Goal: Information Seeking & Learning: Check status

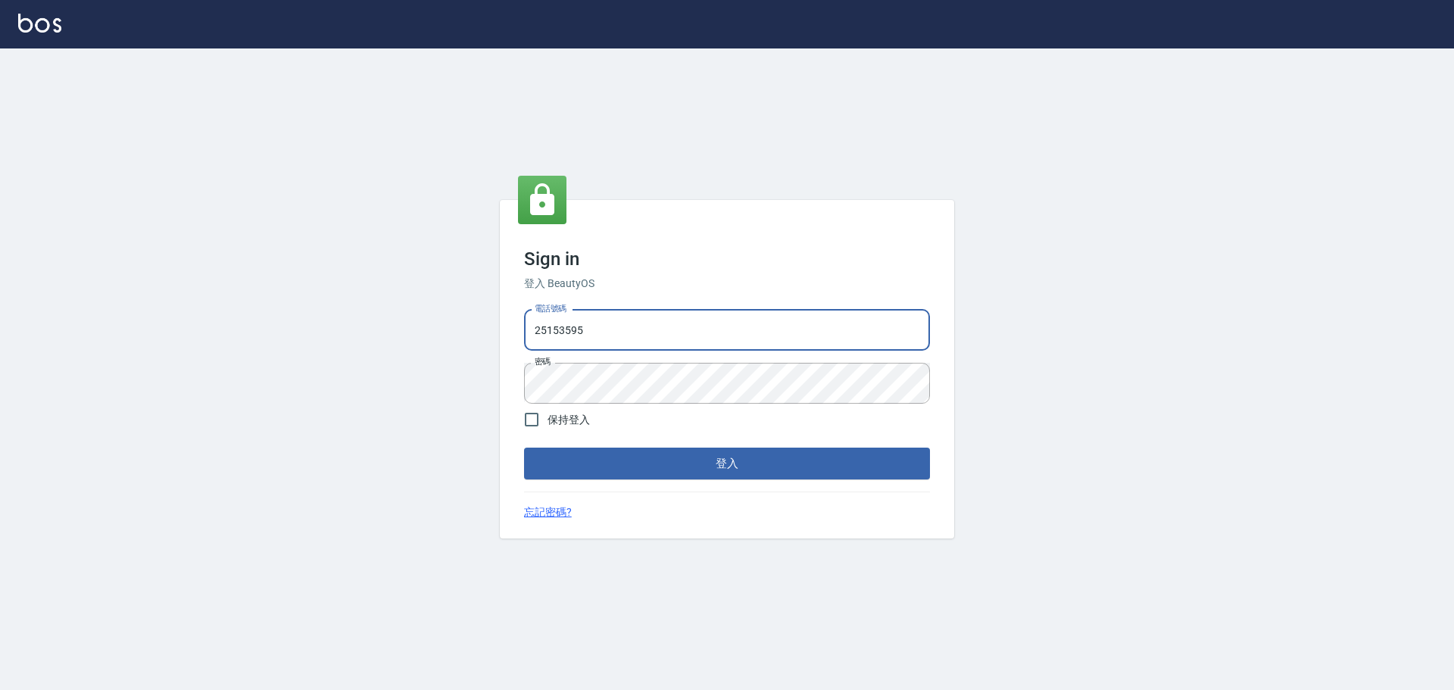
drag, startPoint x: 693, startPoint y: 338, endPoint x: 694, endPoint y: 349, distance: 10.6
click at [693, 344] on input "25153595" at bounding box center [727, 330] width 406 height 41
type input "9990001234567"
click at [790, 450] on button "登入" at bounding box center [727, 463] width 406 height 32
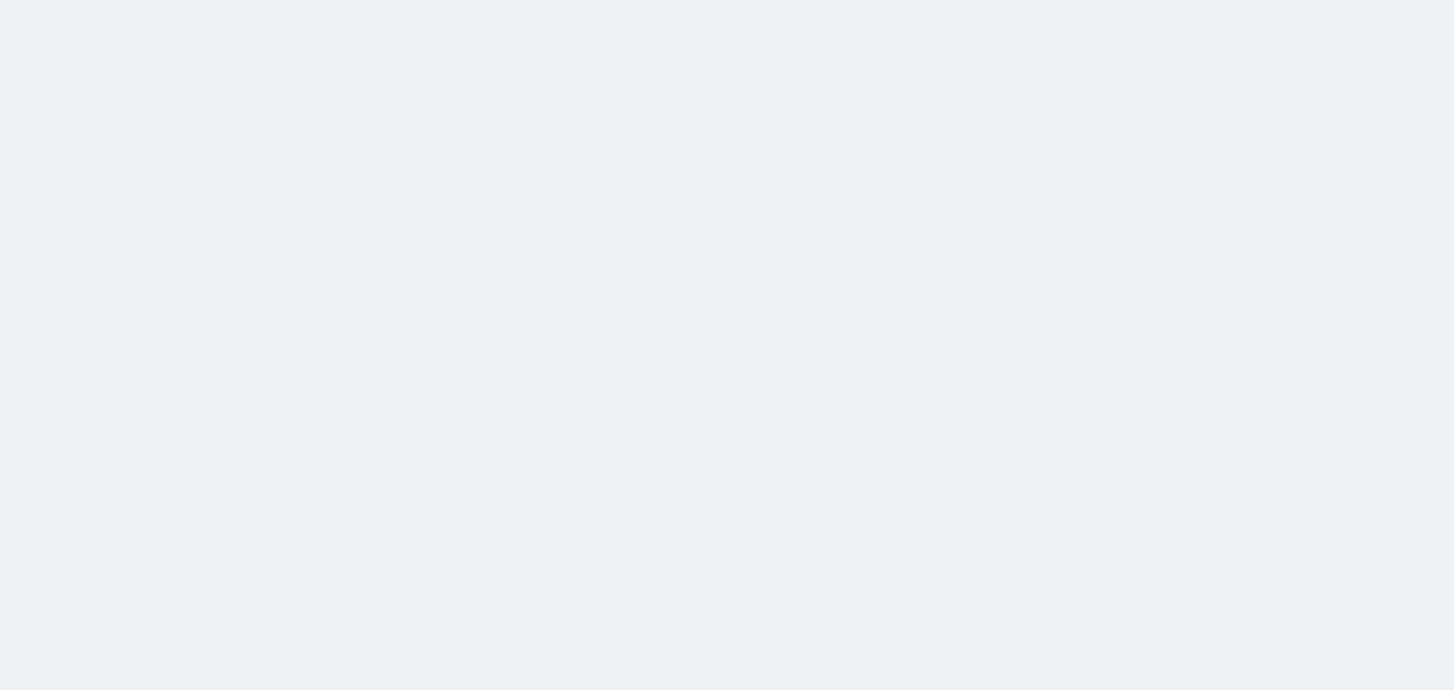
drag, startPoint x: 1287, startPoint y: 4, endPoint x: 385, endPoint y: 686, distance: 1130.7
click at [366, 0] on html at bounding box center [727, 0] width 1454 height 0
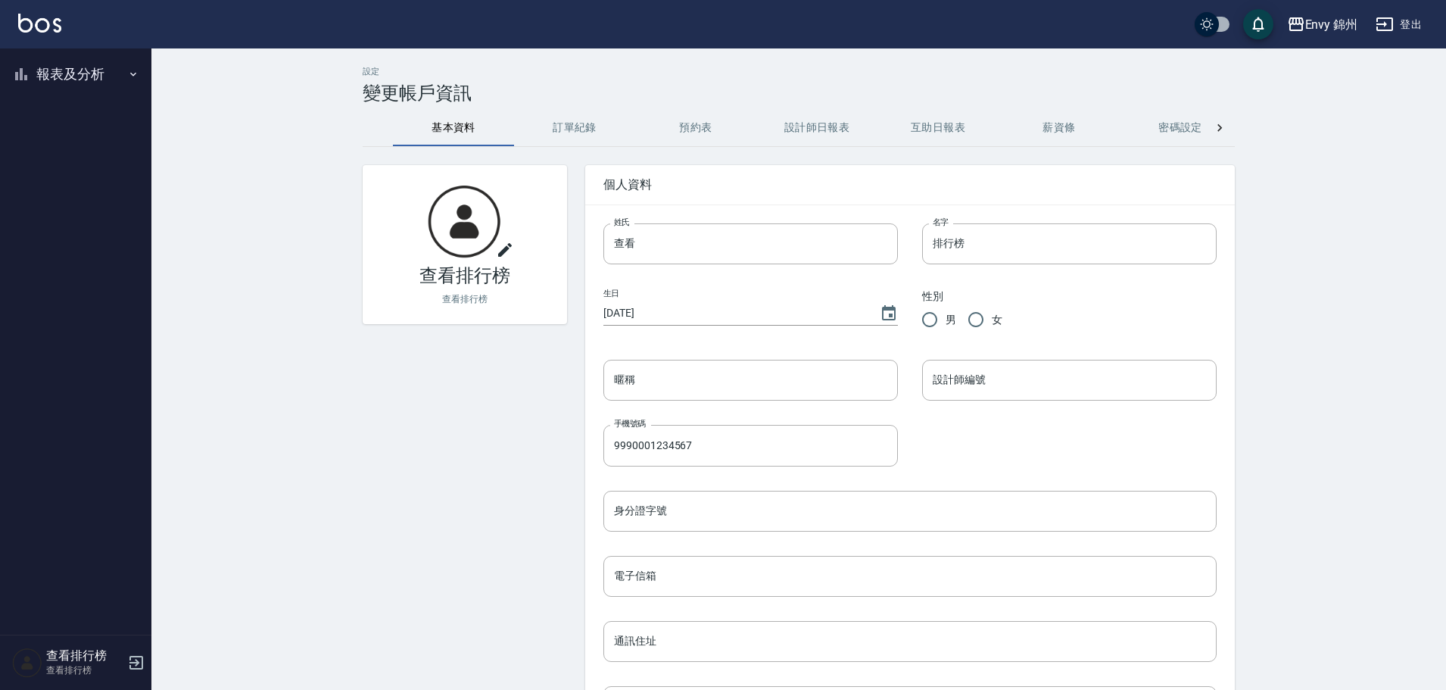
click at [55, 69] on button "報表及分析" at bounding box center [75, 74] width 139 height 39
click at [13, 157] on link "店家排行榜" at bounding box center [75, 152] width 139 height 35
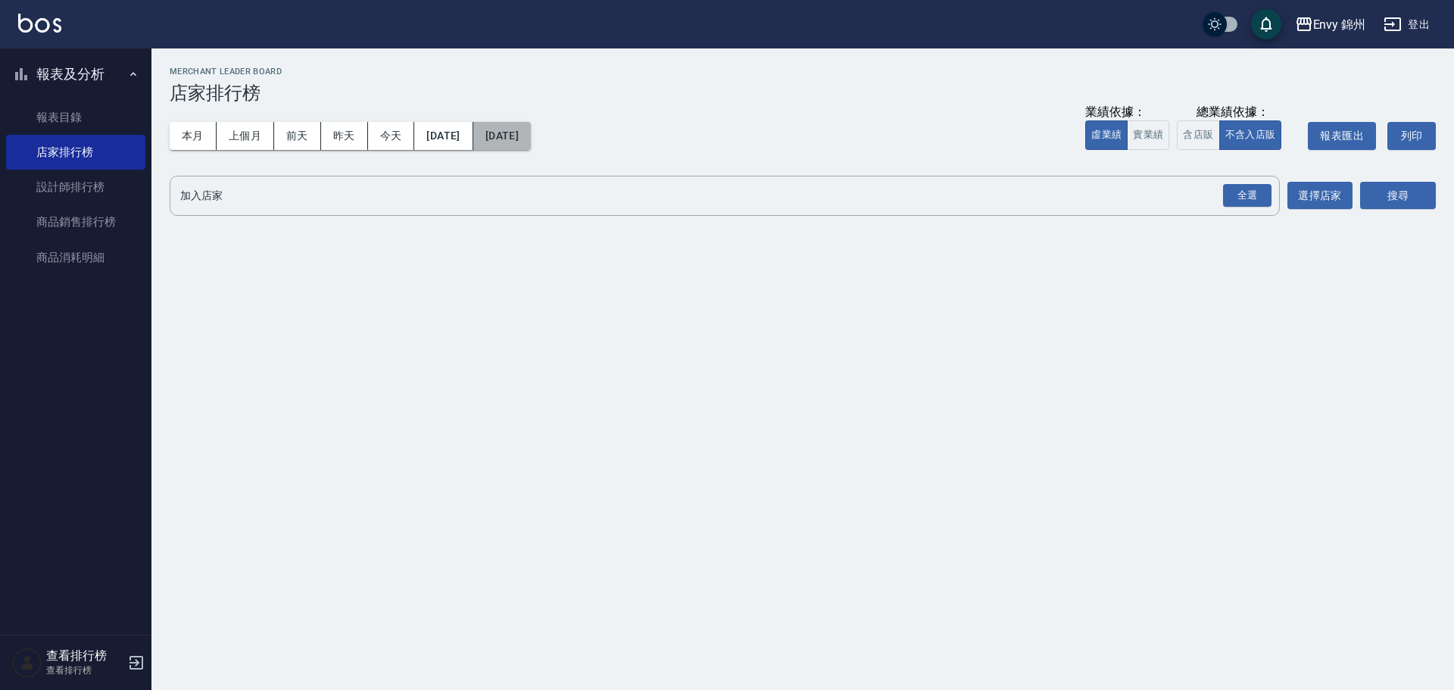
click at [531, 125] on button "[DATE]" at bounding box center [502, 136] width 58 height 28
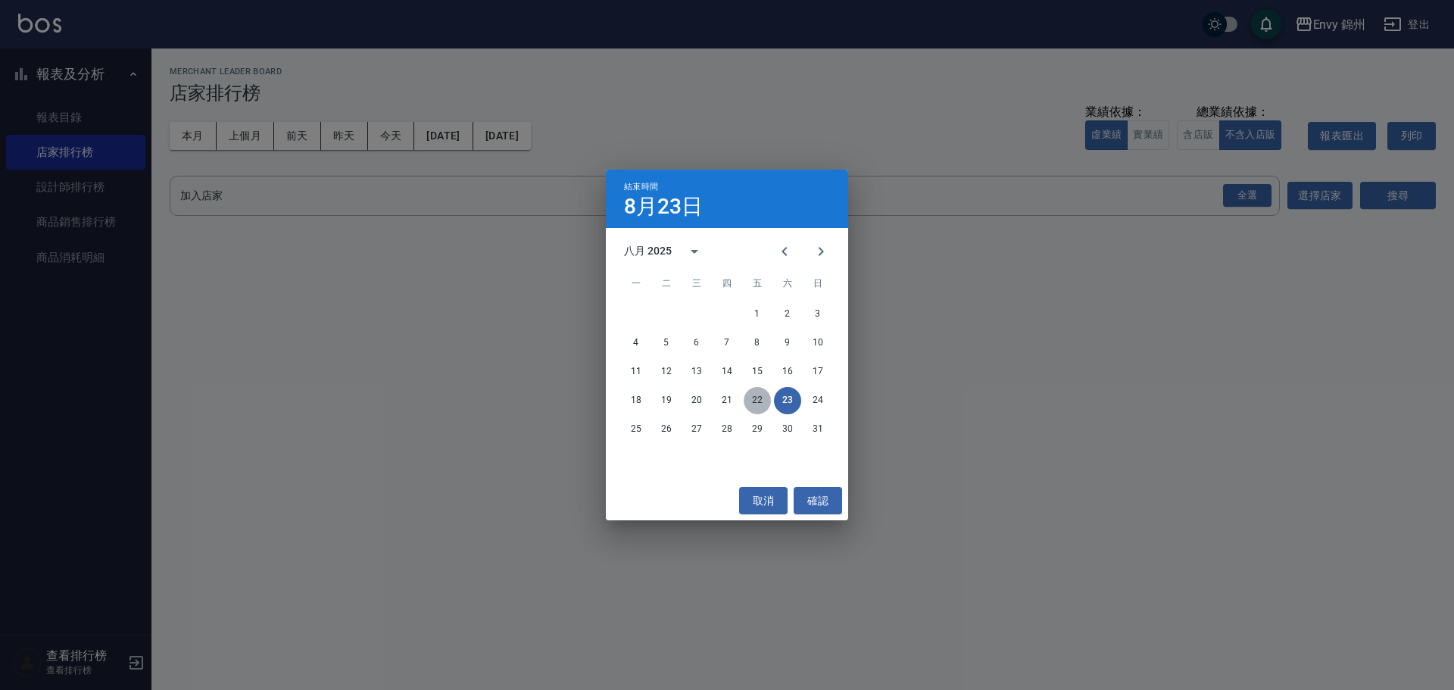
drag, startPoint x: 756, startPoint y: 398, endPoint x: 1002, endPoint y: 332, distance: 253.8
click at [759, 398] on button "22" at bounding box center [757, 400] width 27 height 27
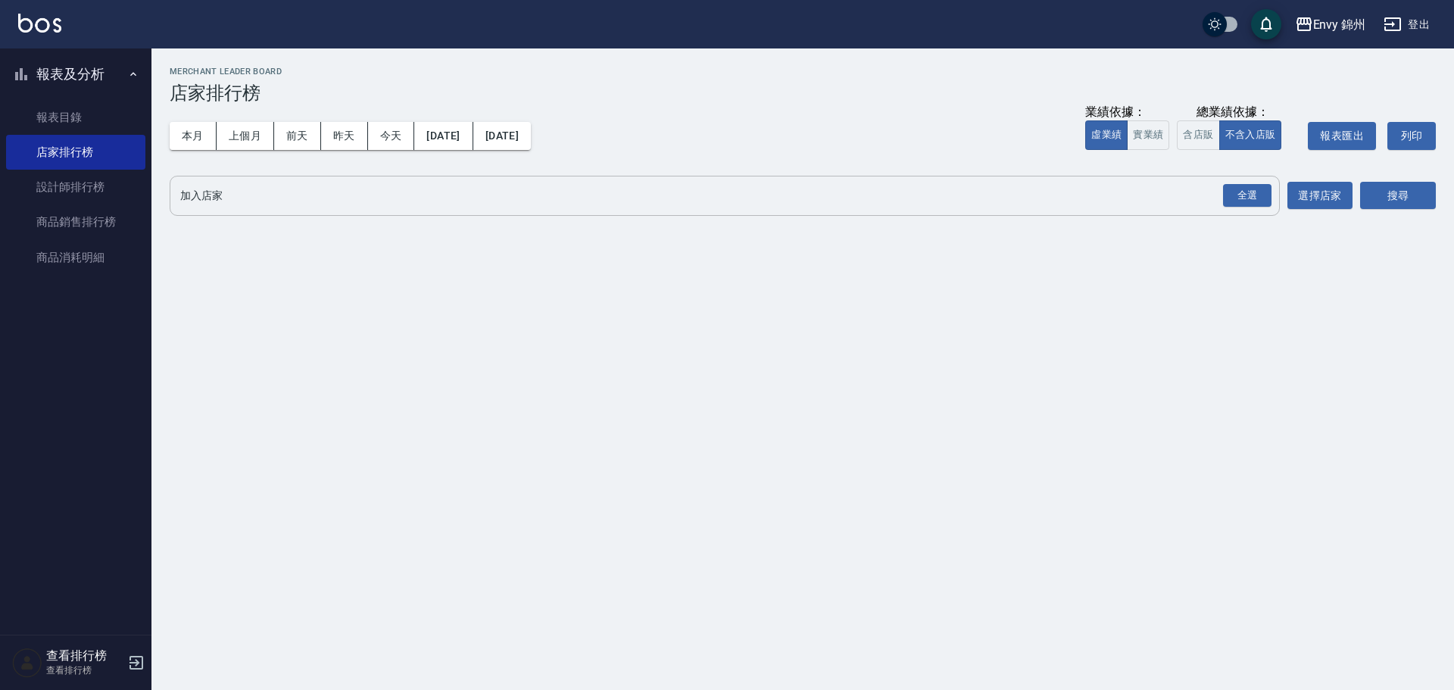
click at [1221, 210] on div "全選" at bounding box center [1246, 196] width 53 height 40
click at [1225, 199] on div "全選" at bounding box center [1247, 195] width 48 height 23
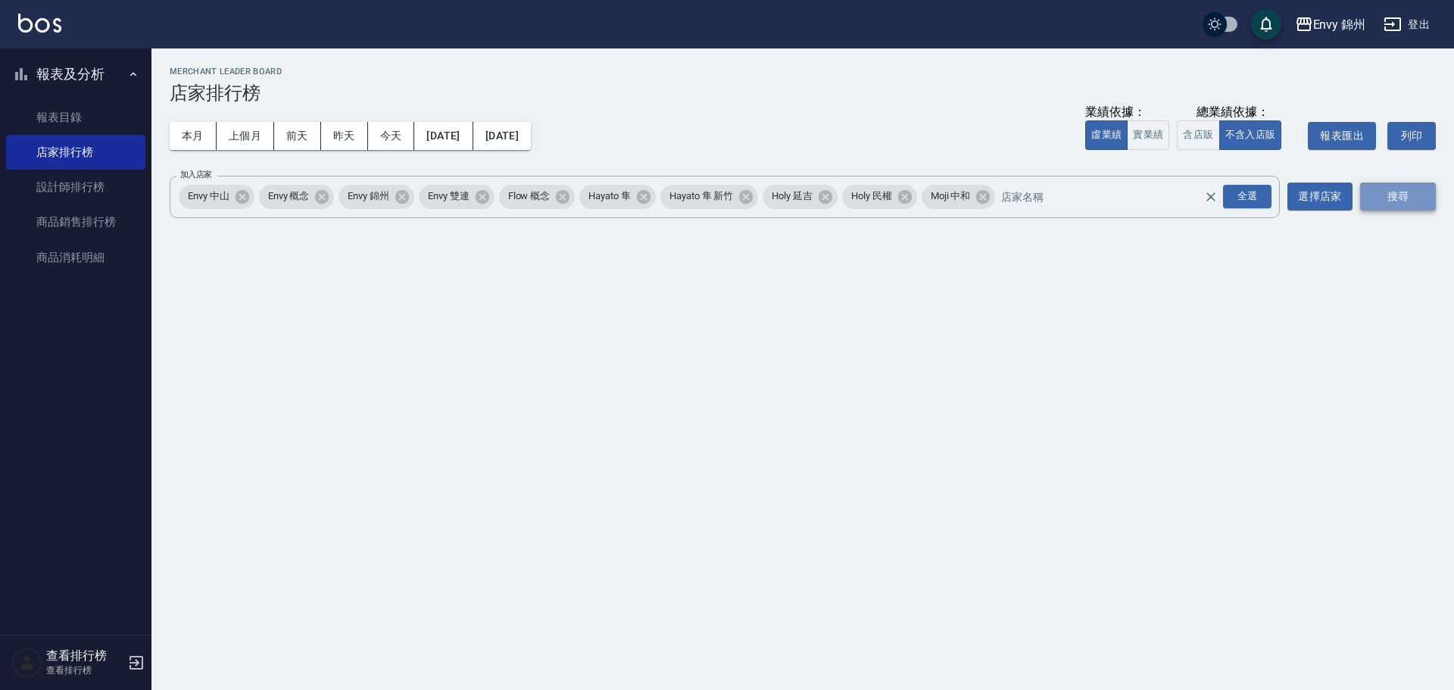
click at [1395, 204] on button "搜尋" at bounding box center [1398, 196] width 76 height 28
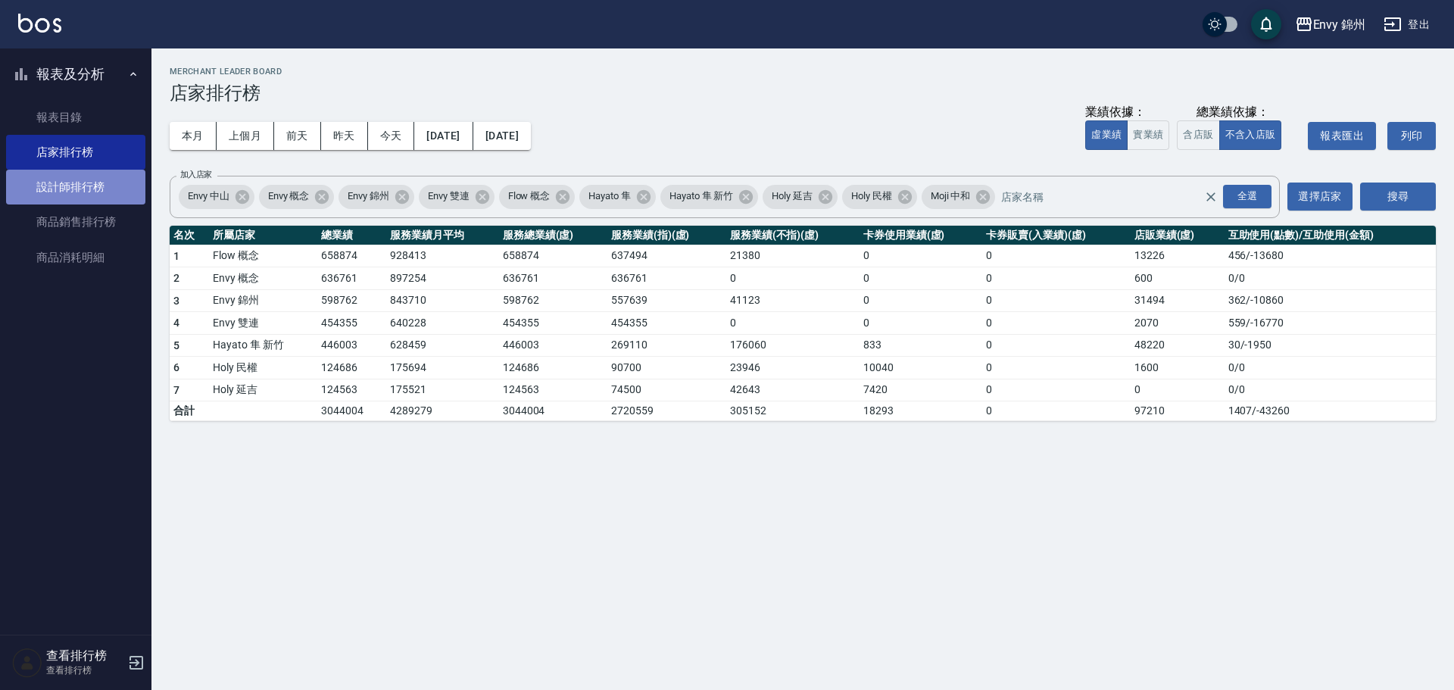
click at [64, 198] on link "設計師排行榜" at bounding box center [75, 187] width 139 height 35
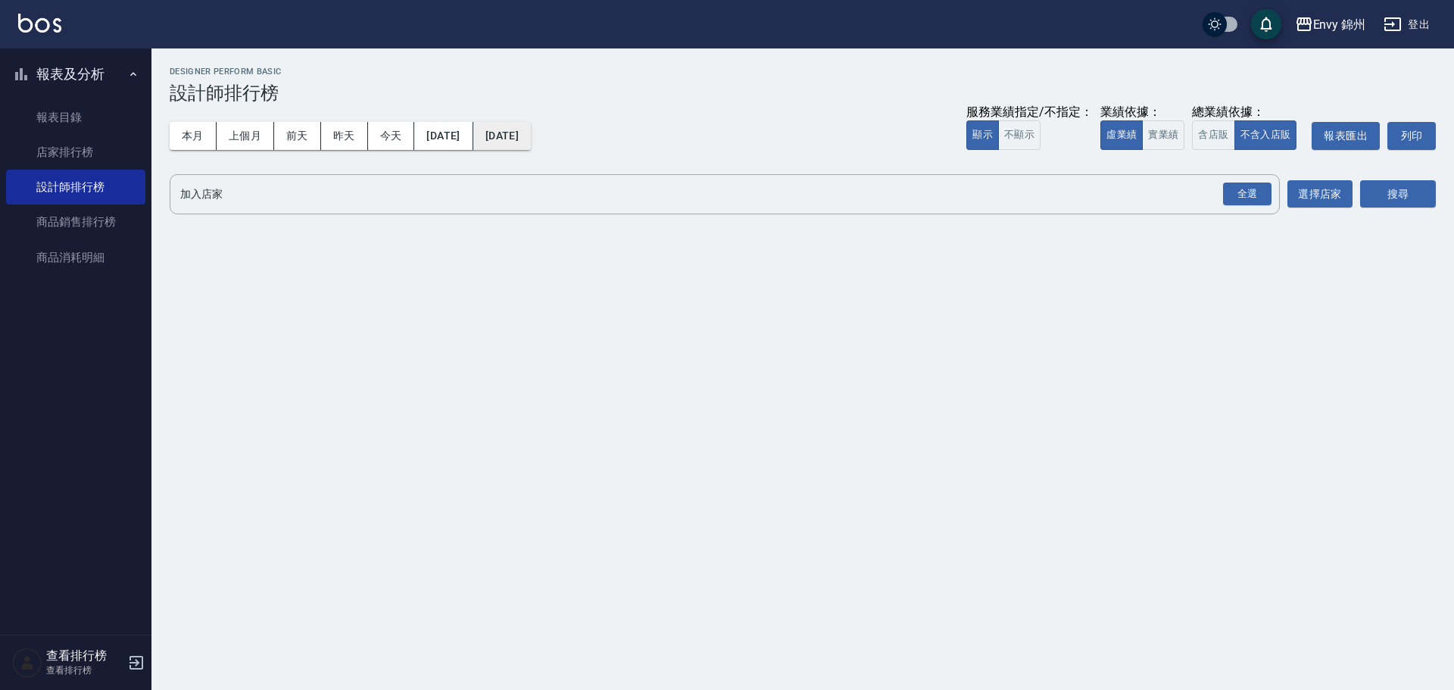
click at [528, 125] on button "[DATE]" at bounding box center [502, 136] width 58 height 28
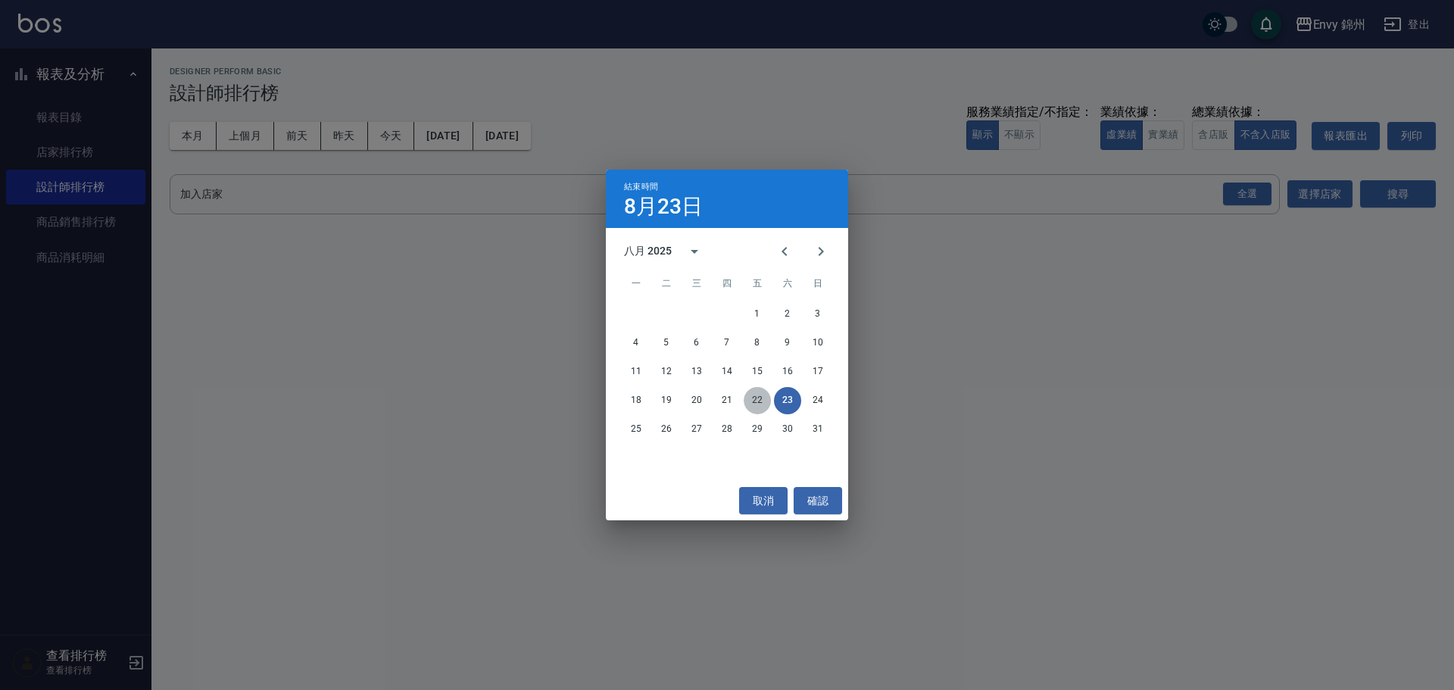
click at [757, 394] on button "22" at bounding box center [757, 400] width 27 height 27
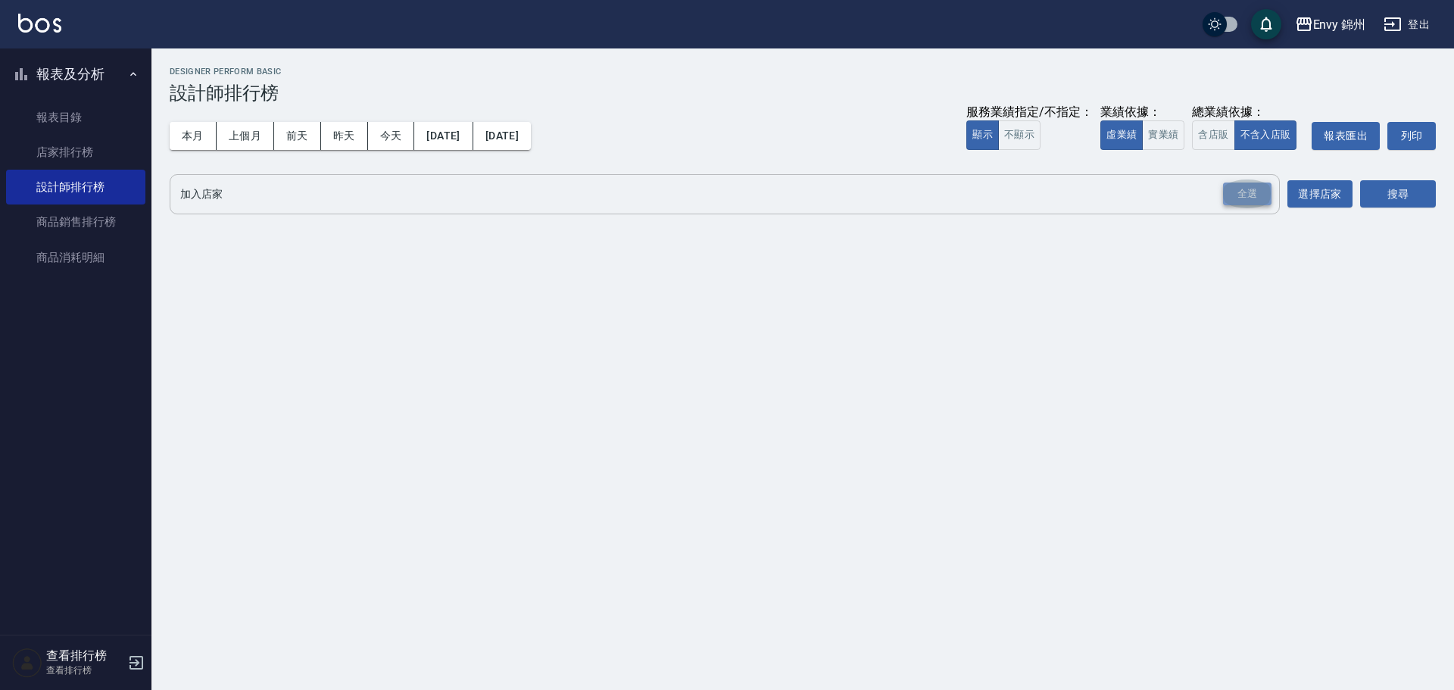
click at [1252, 187] on div "全選" at bounding box center [1247, 193] width 48 height 23
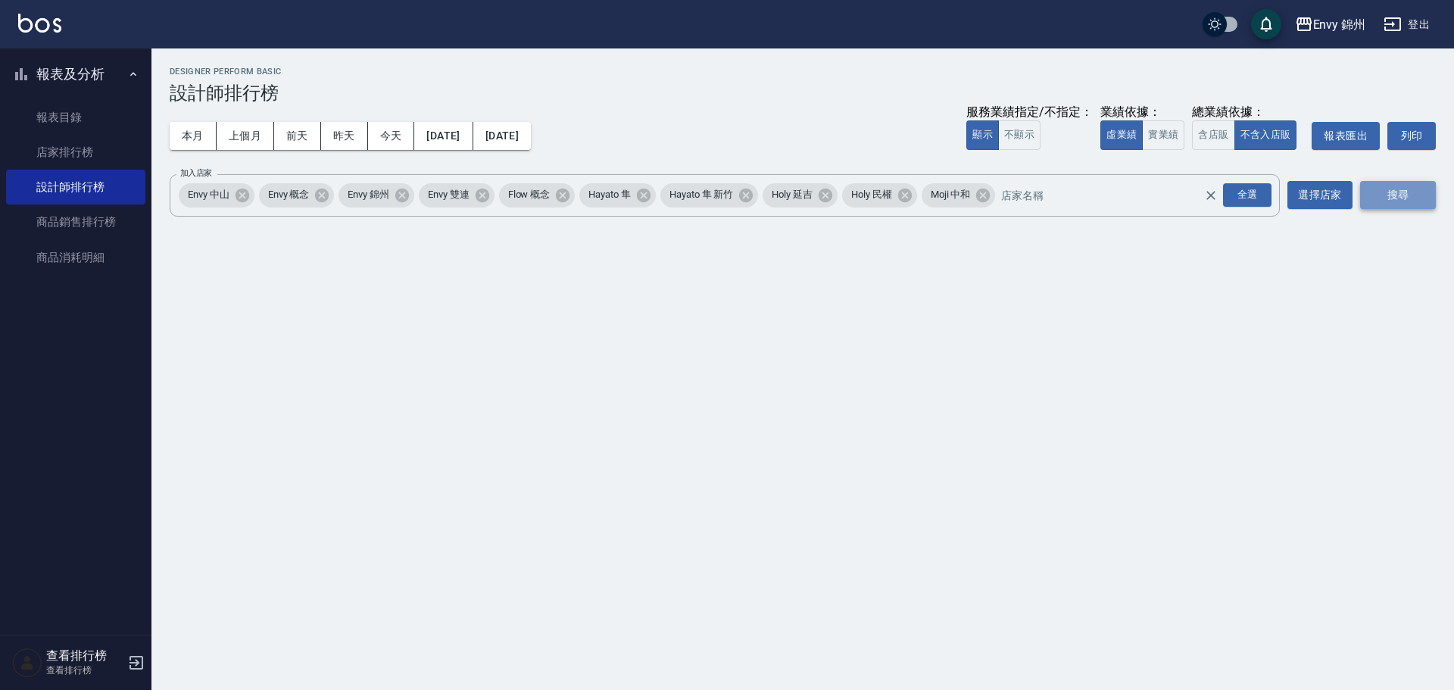
click at [1397, 195] on button "搜尋" at bounding box center [1398, 195] width 76 height 28
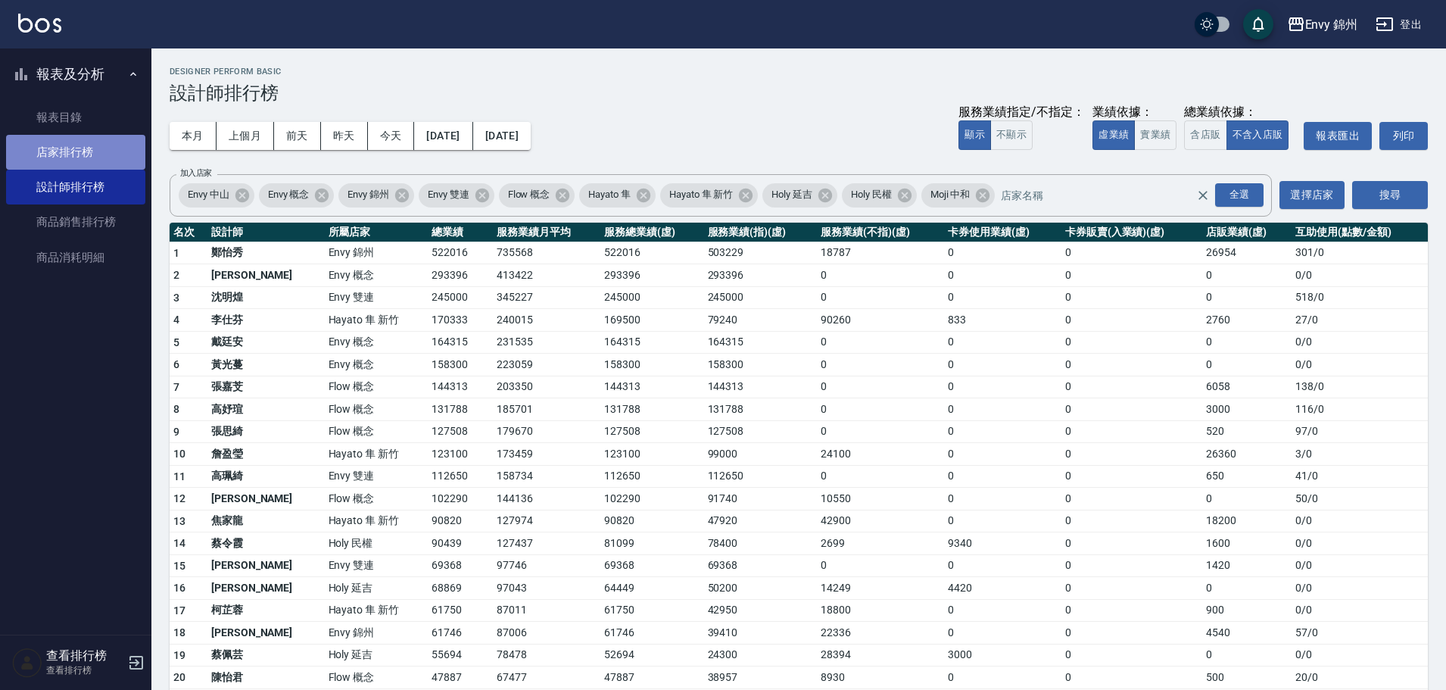
click at [37, 161] on link "店家排行榜" at bounding box center [75, 152] width 139 height 35
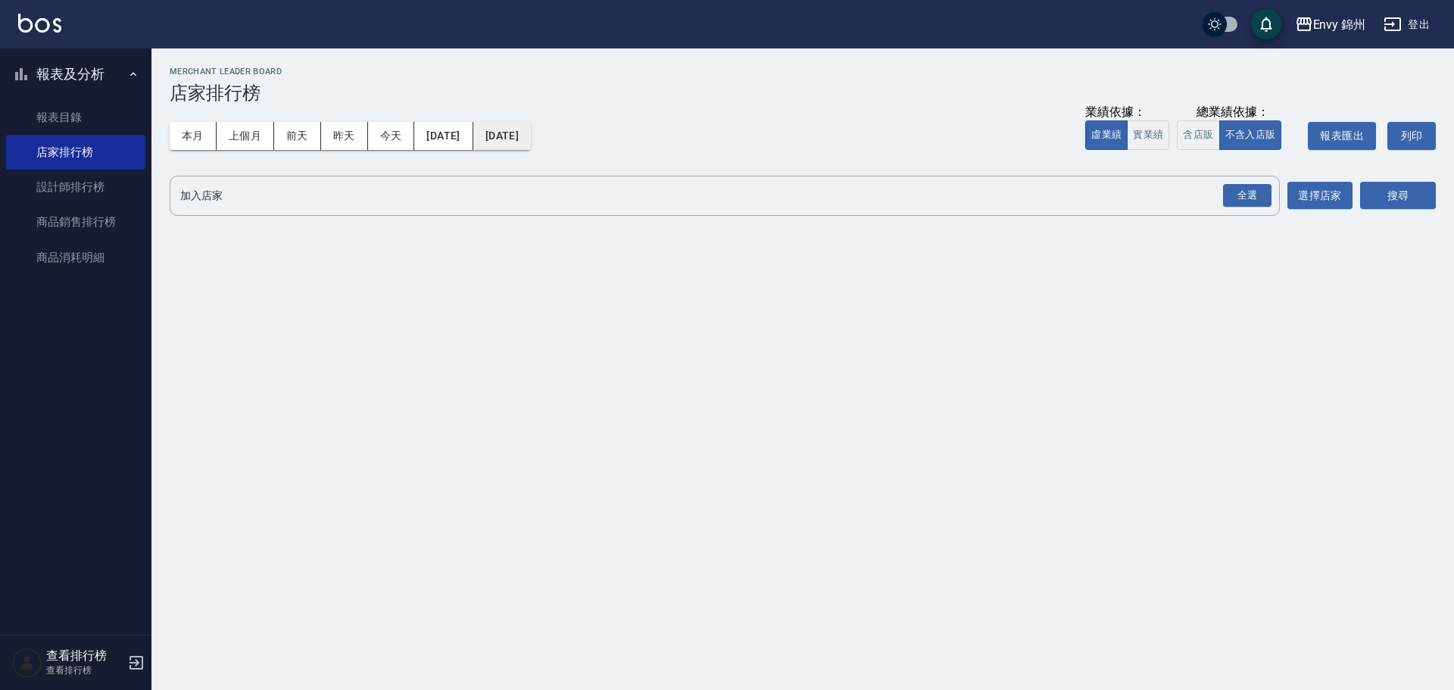
click at [531, 148] on button "[DATE]" at bounding box center [502, 136] width 58 height 28
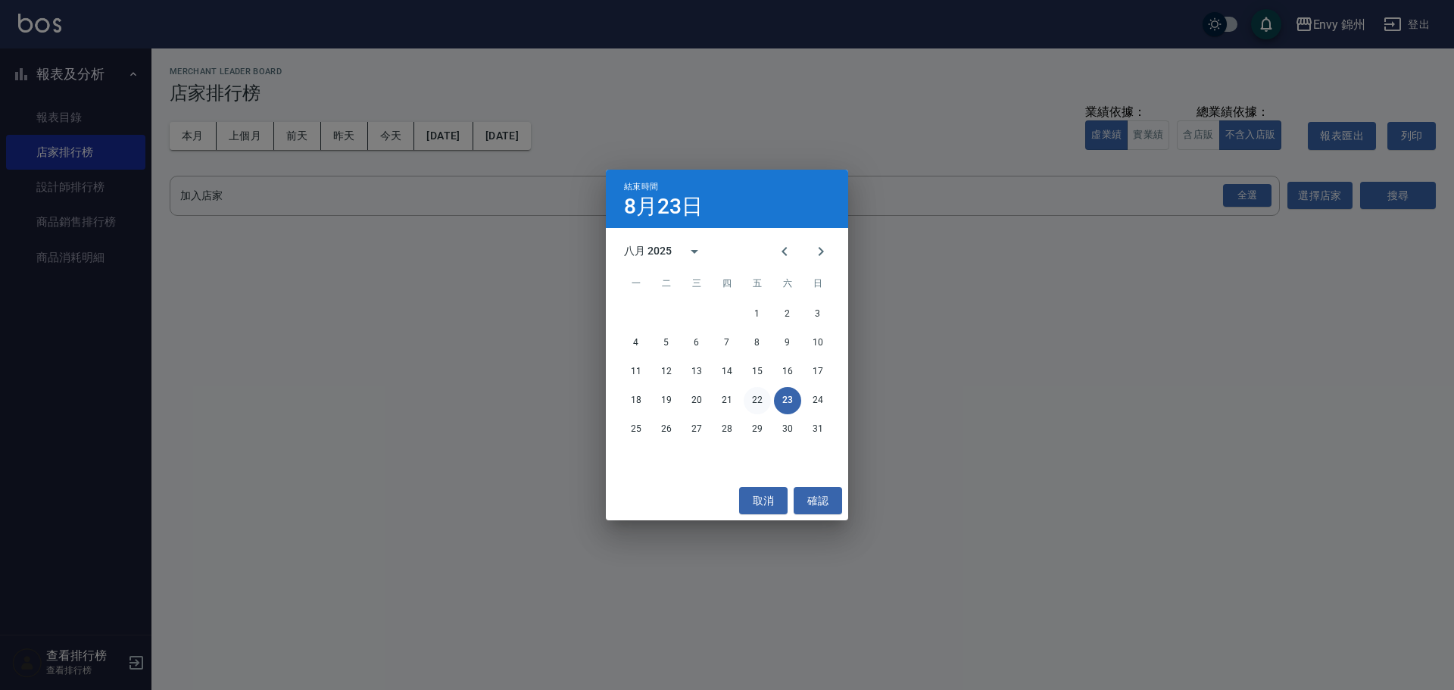
click at [753, 398] on button "22" at bounding box center [757, 400] width 27 height 27
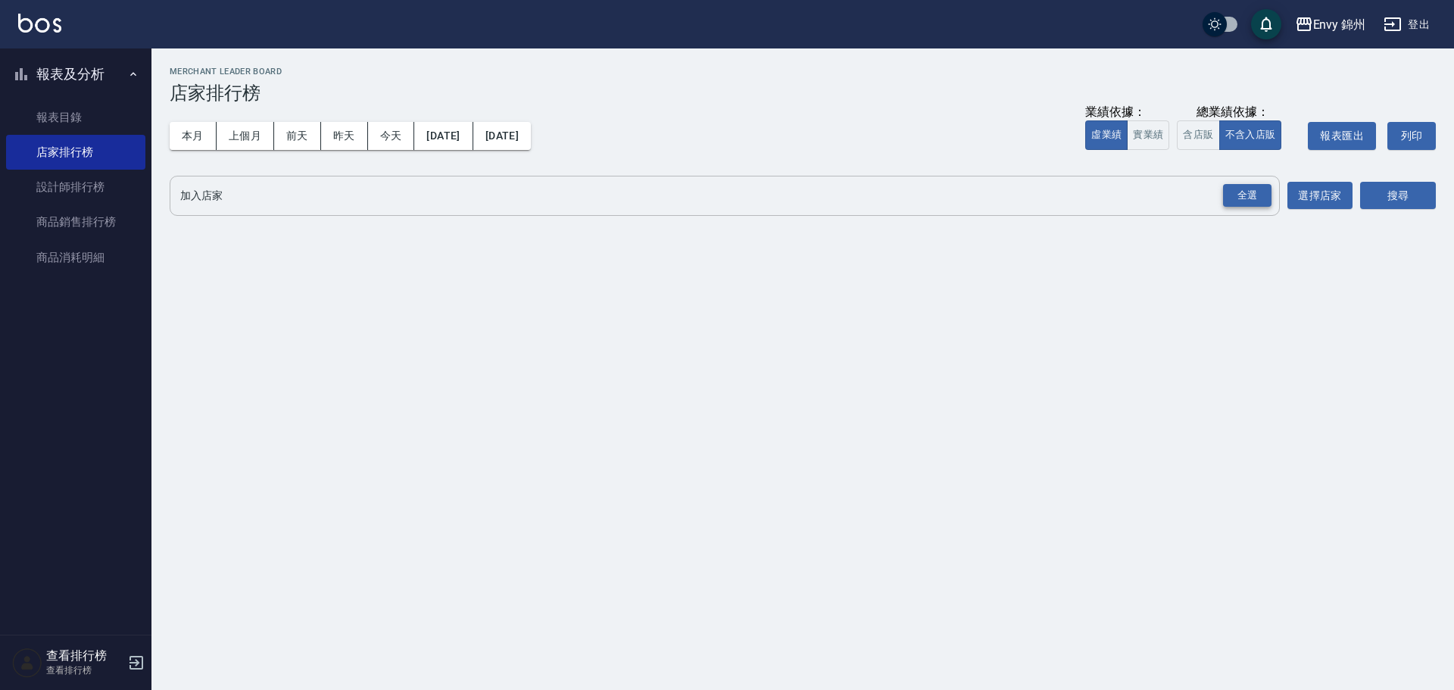
click at [1234, 192] on div "全選" at bounding box center [1247, 195] width 48 height 23
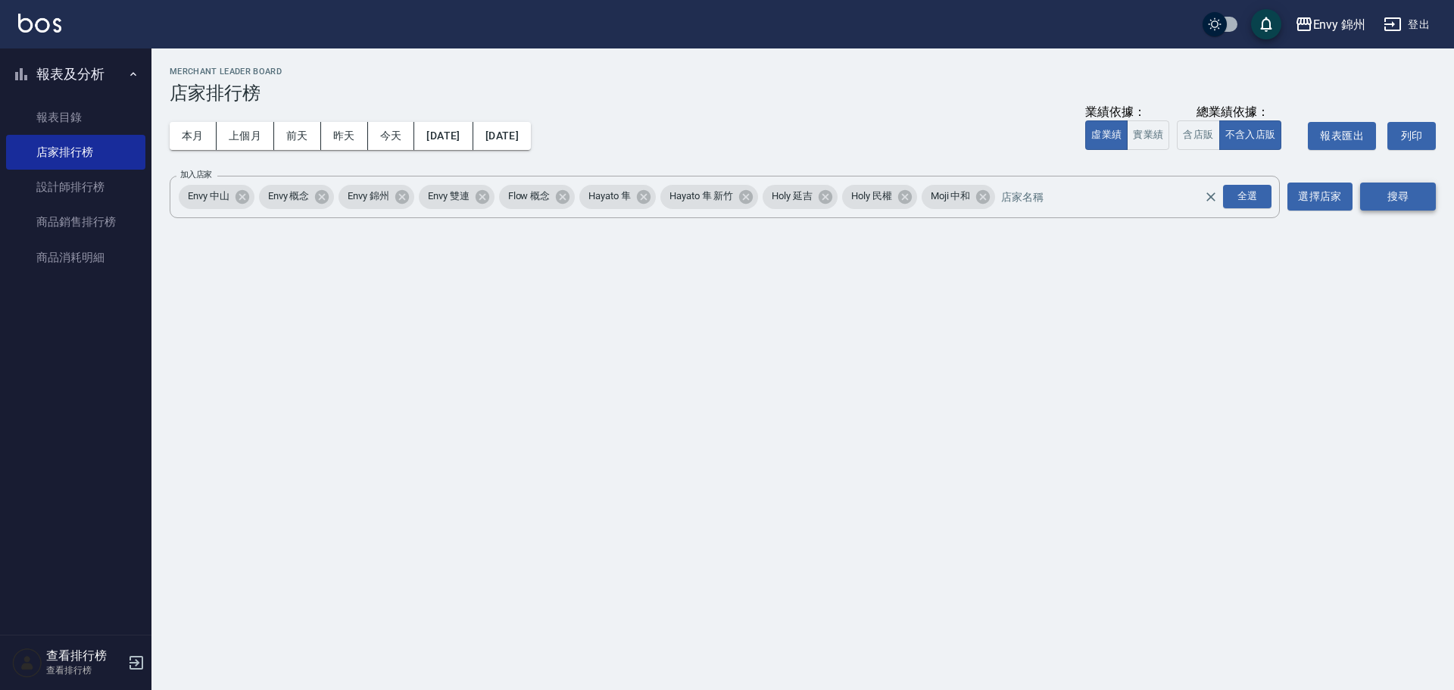
click at [1403, 199] on button "搜尋" at bounding box center [1398, 196] width 76 height 28
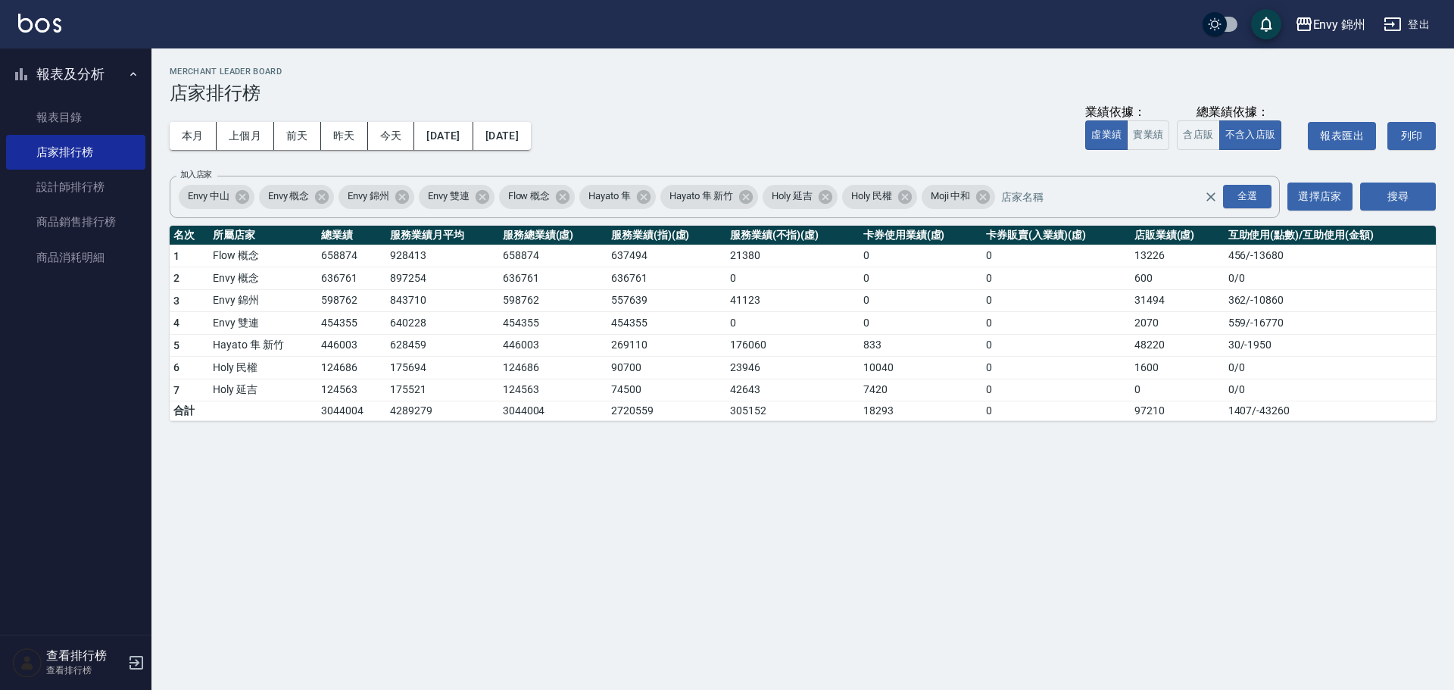
click at [1420, 28] on button "登出" at bounding box center [1406, 25] width 58 height 28
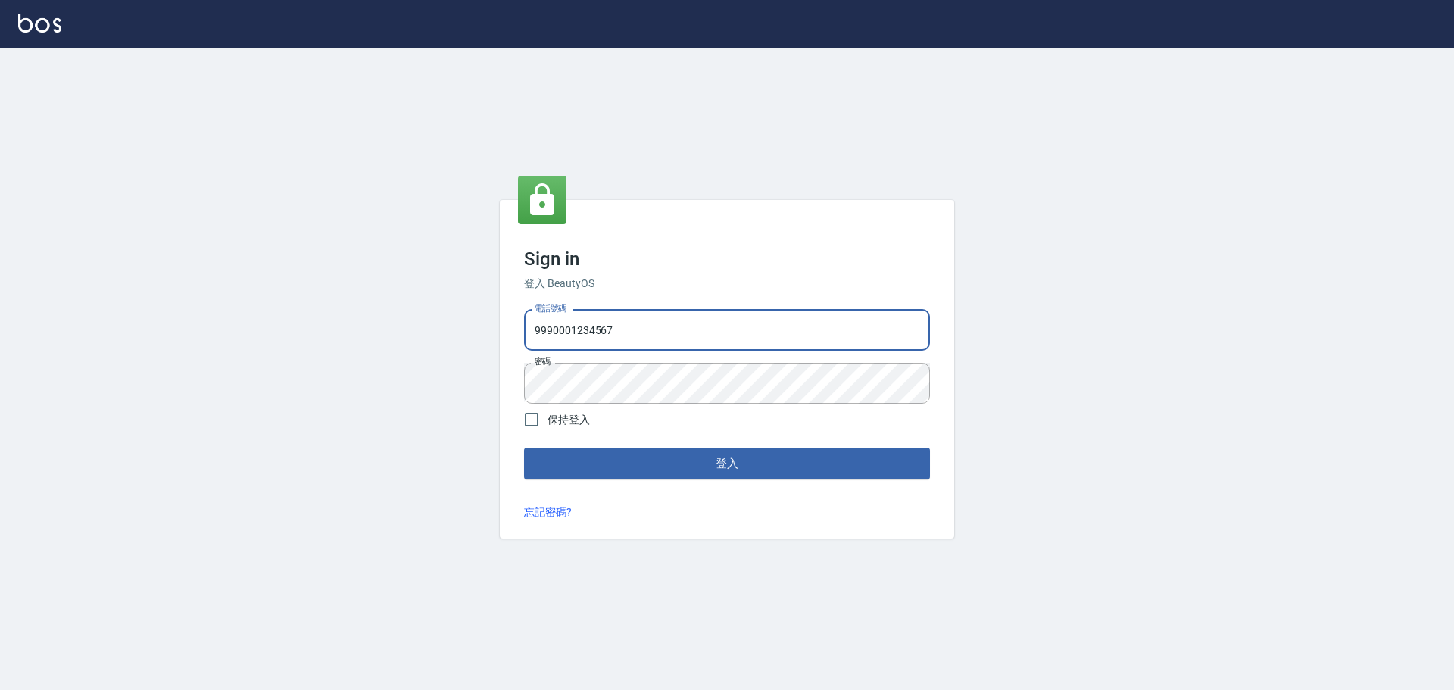
click at [650, 358] on div "電話號碼 [PHONE_NUMBER] 電話號碼 密碼 密碼" at bounding box center [727, 357] width 418 height 106
click at [653, 341] on input "9990001234567" at bounding box center [727, 330] width 406 height 41
type input "25153595"
click at [612, 458] on button "登入" at bounding box center [727, 463] width 406 height 32
